Goal: Transaction & Acquisition: Purchase product/service

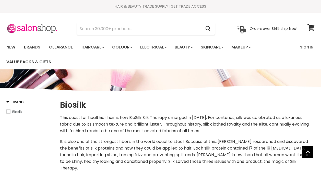
select select "manual"
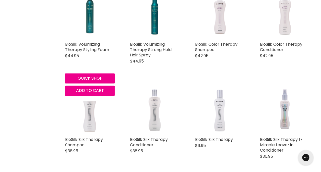
scroll to position [332, 0]
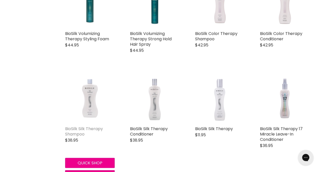
click at [76, 126] on link "BioSilk Silk Therapy Shampoo" at bounding box center [84, 131] width 38 height 11
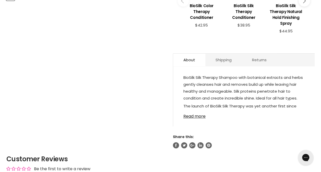
scroll to position [255, 0]
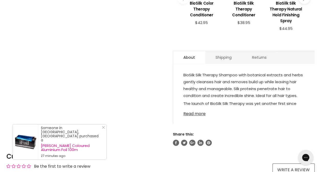
click at [194, 108] on link "Read more" at bounding box center [243, 112] width 121 height 8
